Goal: Information Seeking & Learning: Understand process/instructions

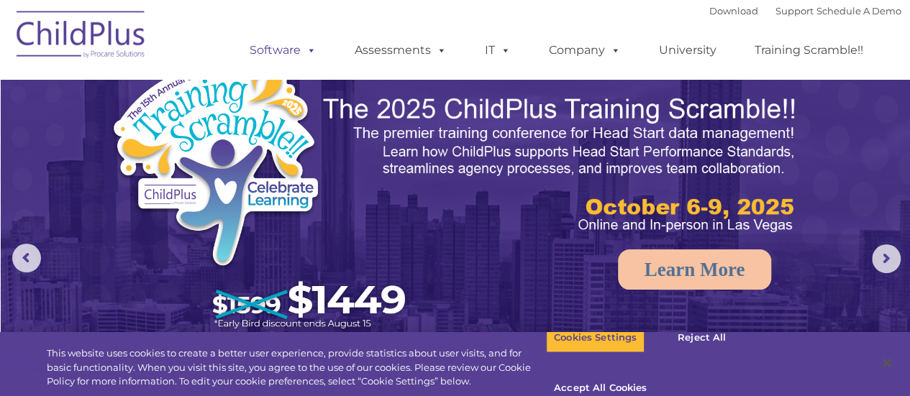
click at [294, 53] on link "Software" at bounding box center [283, 50] width 96 height 29
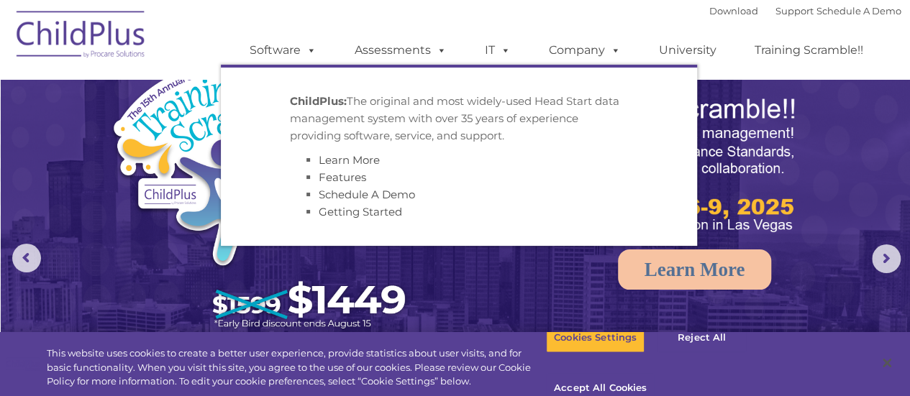
click at [312, 97] on strong "ChildPlus:" at bounding box center [318, 101] width 57 height 14
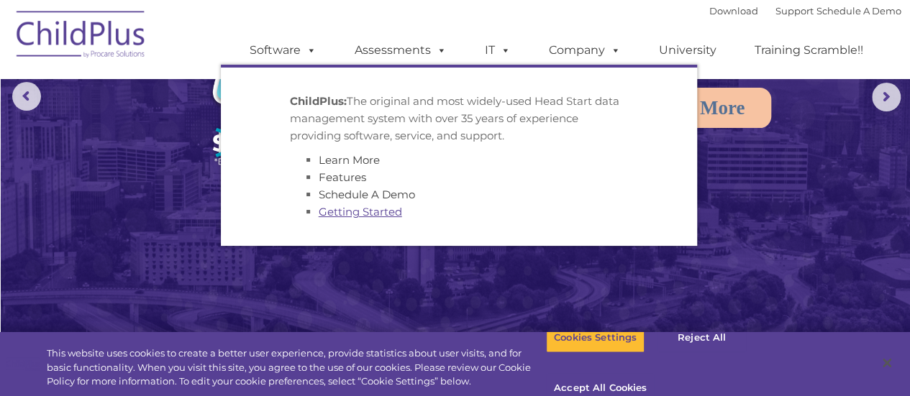
scroll to position [160, 0]
click at [353, 212] on link "Getting Started" at bounding box center [360, 212] width 83 height 14
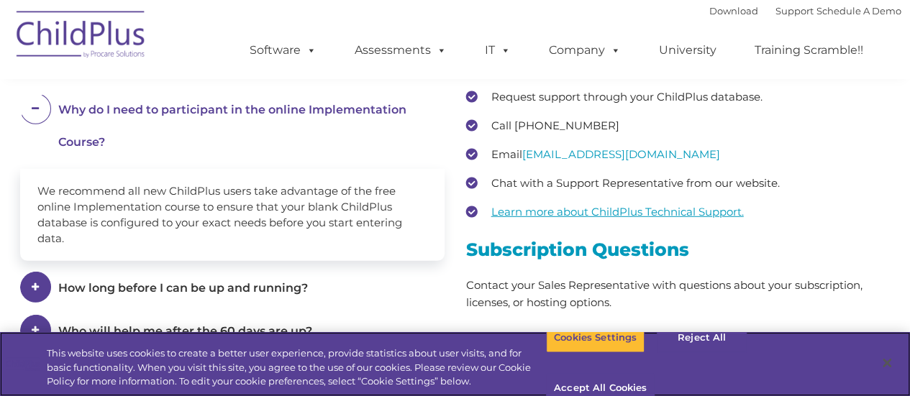
scroll to position [2129, 0]
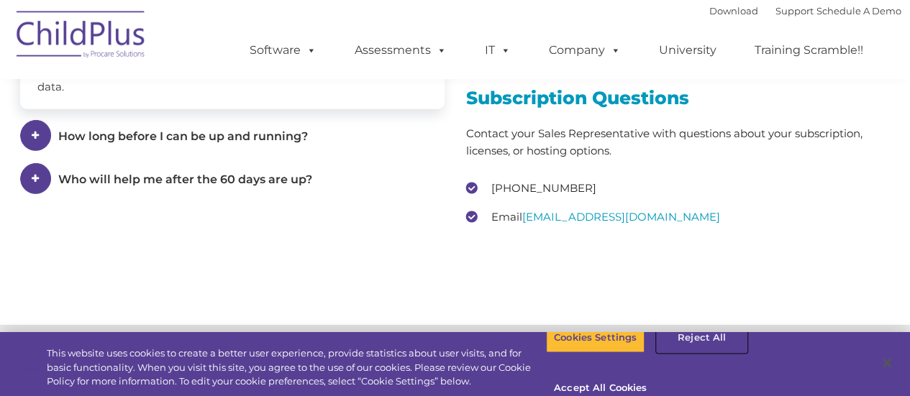
click at [686, 348] on button "Reject All" at bounding box center [702, 338] width 90 height 30
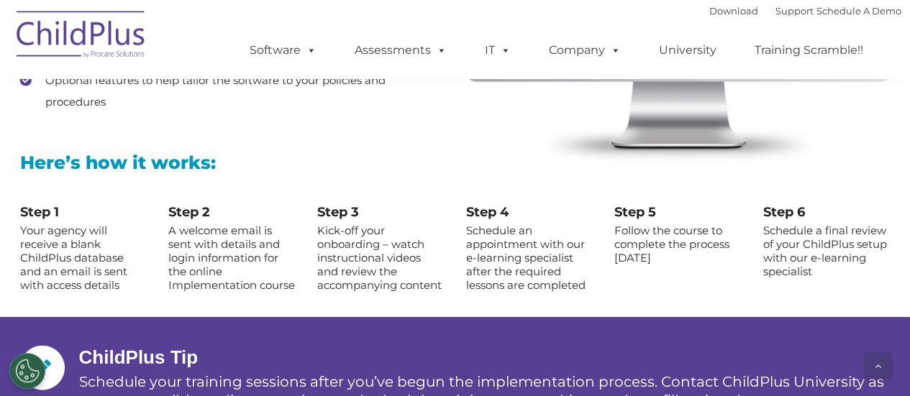
scroll to position [1512, 0]
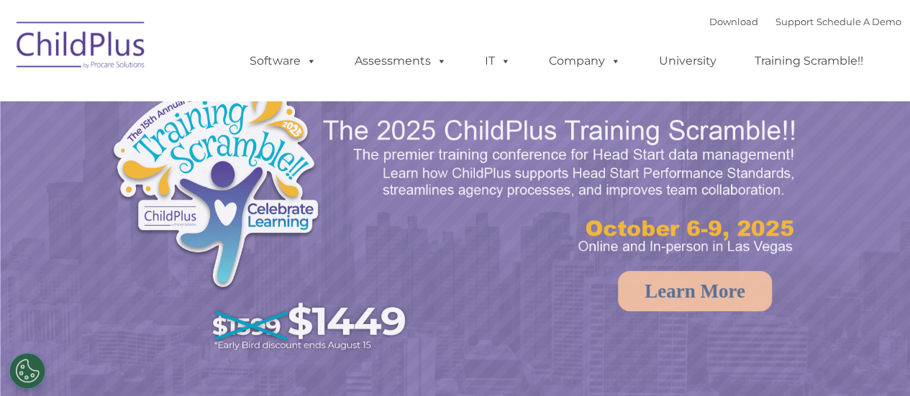
select select "MEDIUM"
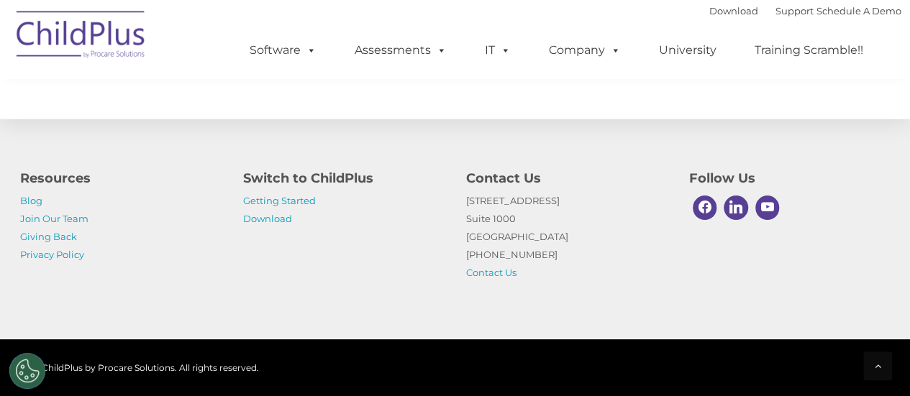
scroll to position [1756, 0]
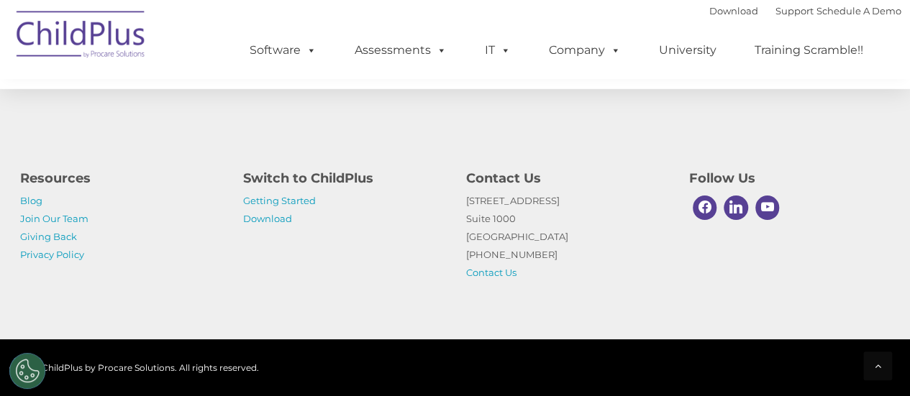
click at [255, 194] on p "Getting Started Download" at bounding box center [343, 210] width 201 height 36
click at [263, 203] on link "Getting Started" at bounding box center [279, 201] width 73 height 12
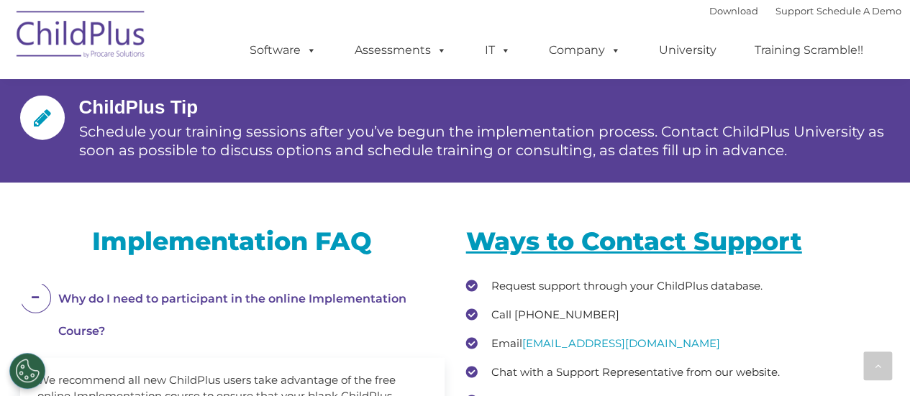
scroll to position [1818, 0]
